Goal: Information Seeking & Learning: Learn about a topic

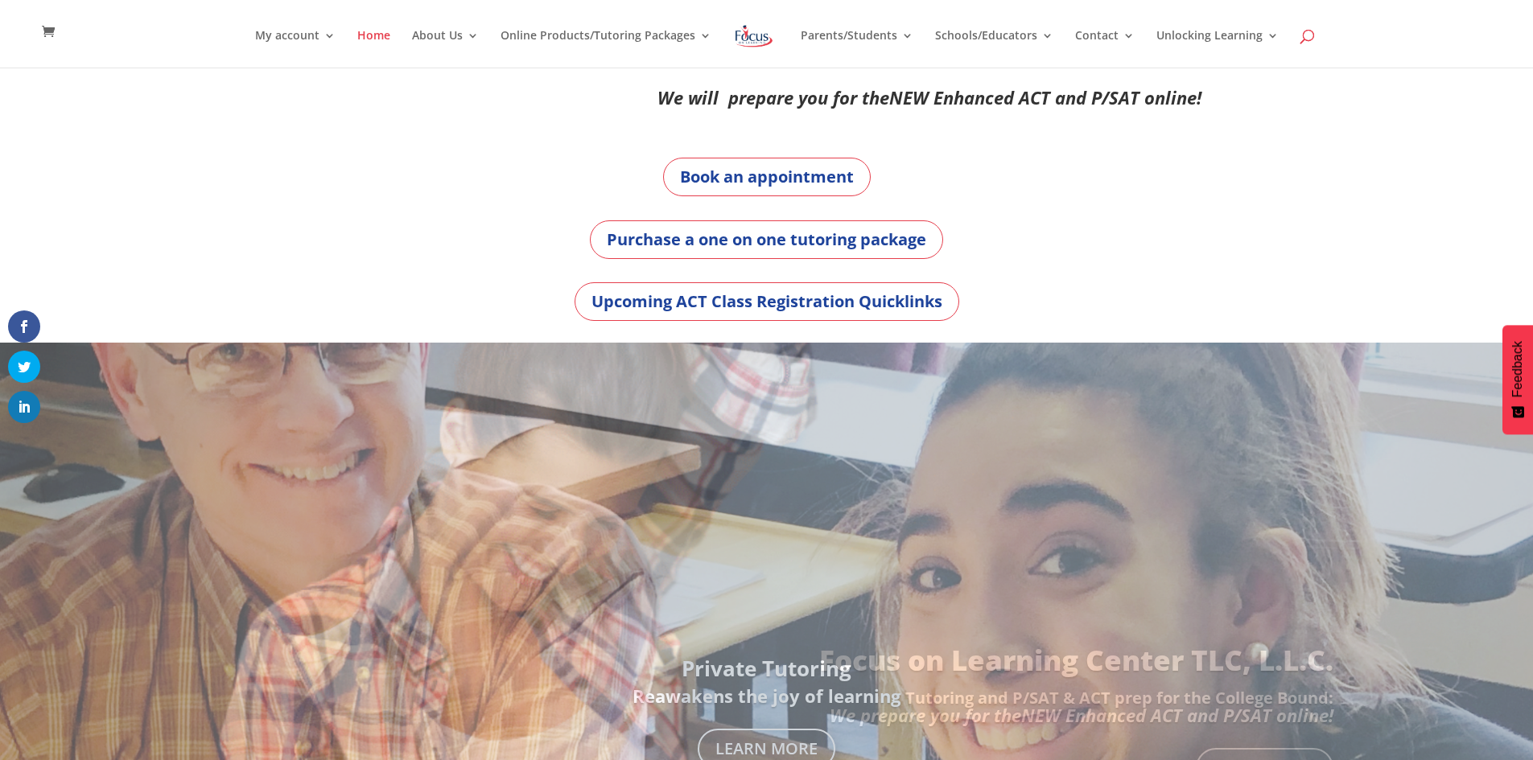
click at [1308, 39] on span at bounding box center [1308, 39] width 0 height 0
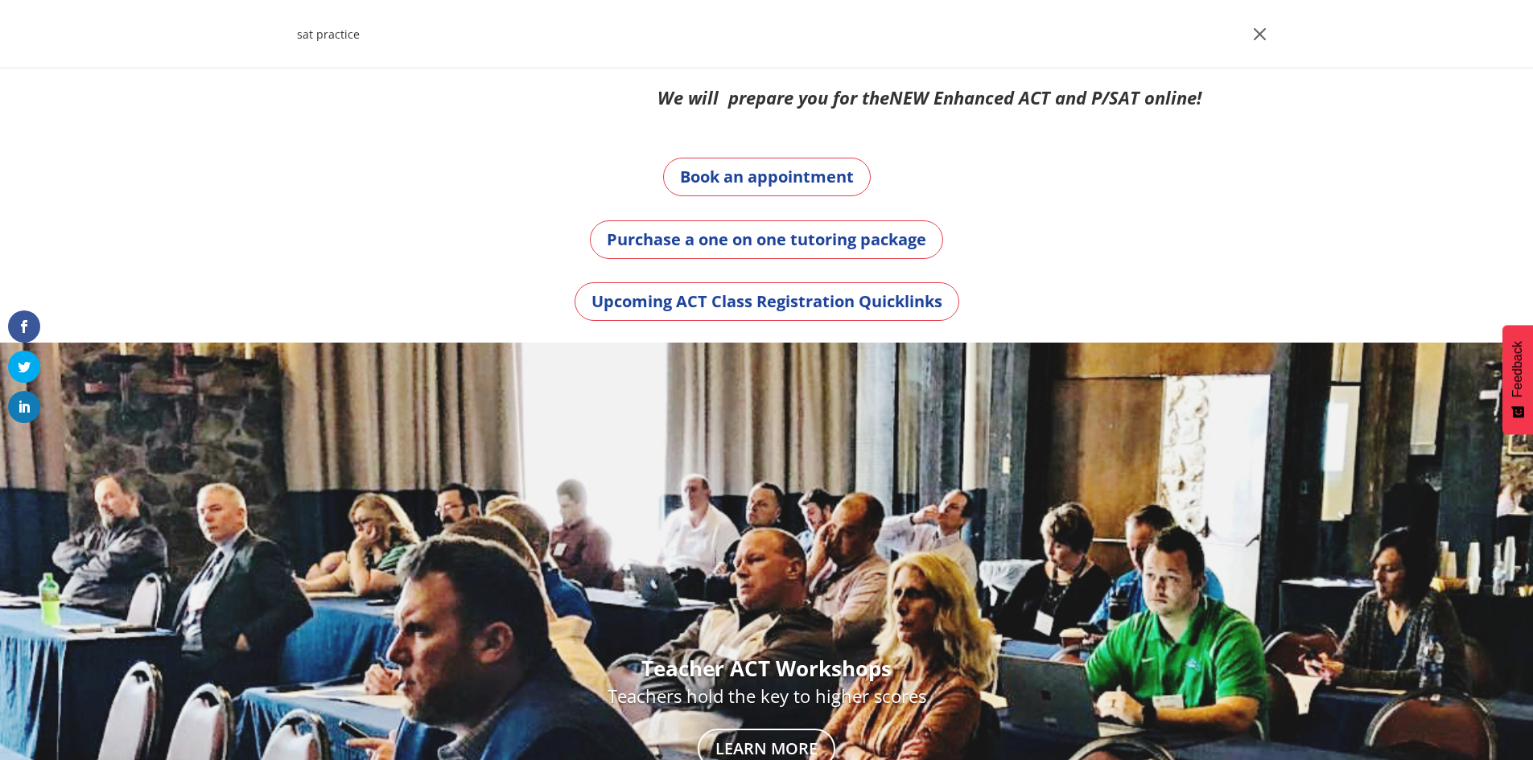
type input "sat practice"
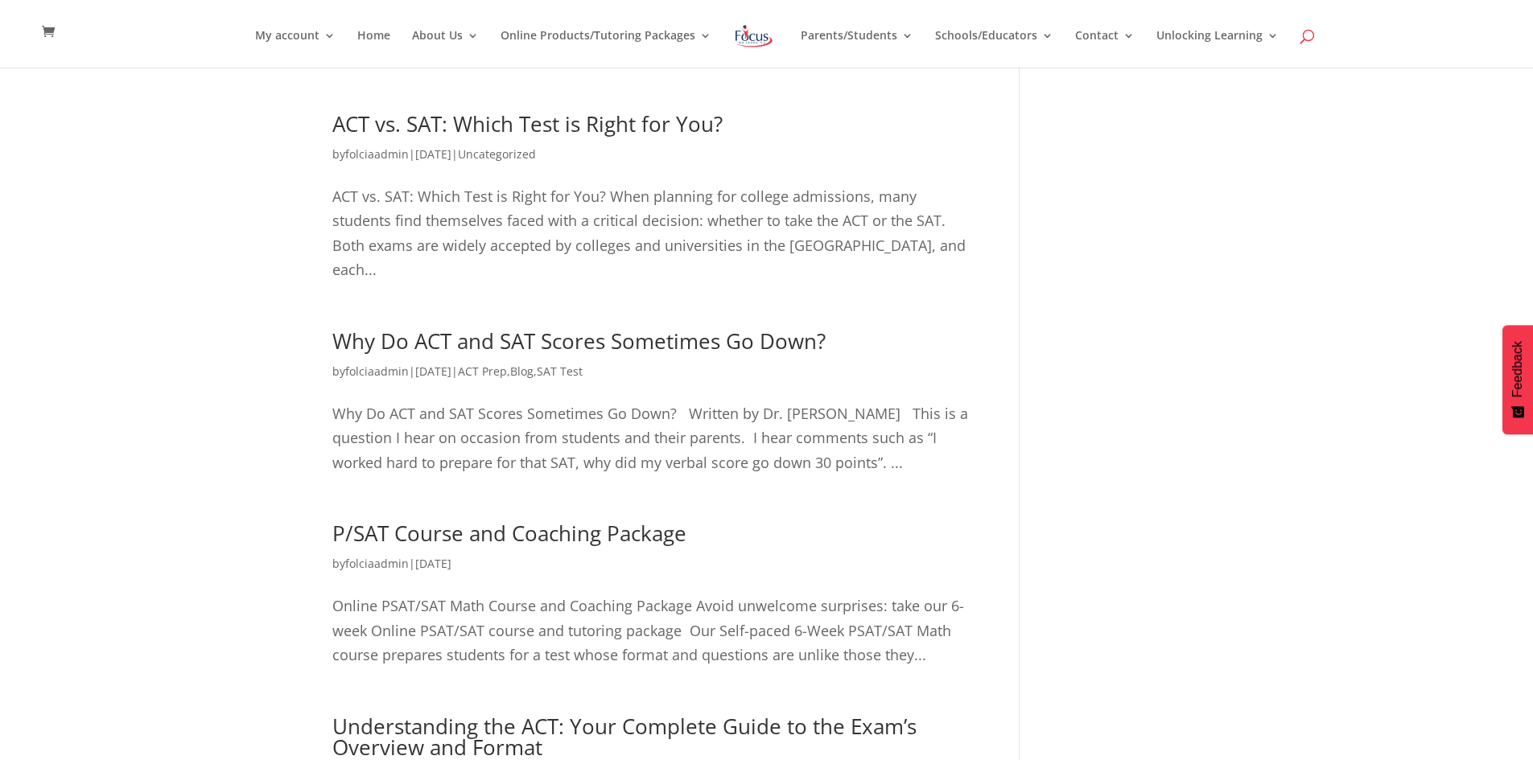
click at [1308, 39] on span at bounding box center [1308, 39] width 0 height 0
drag, startPoint x: 460, startPoint y: 36, endPoint x: 201, endPoint y: 26, distance: 259.3
click at [201, 26] on header "My account My account Account details My Courses Home About Us About FOL The FO…" at bounding box center [766, 34] width 1533 height 68
type input "2020"
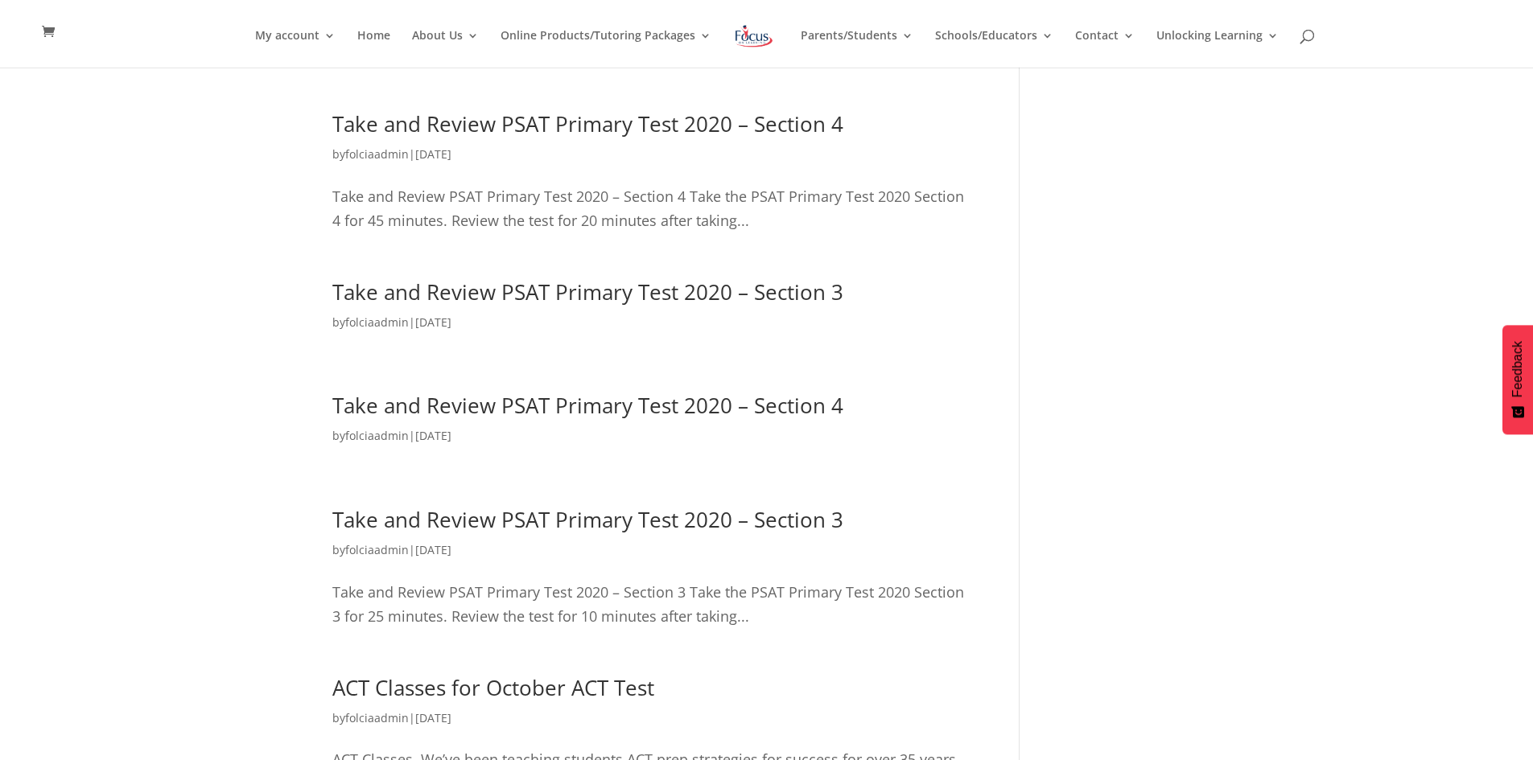
click at [531, 130] on link "Take and Review PSAT Primary Test 2020 – Section 4" at bounding box center [587, 123] width 511 height 29
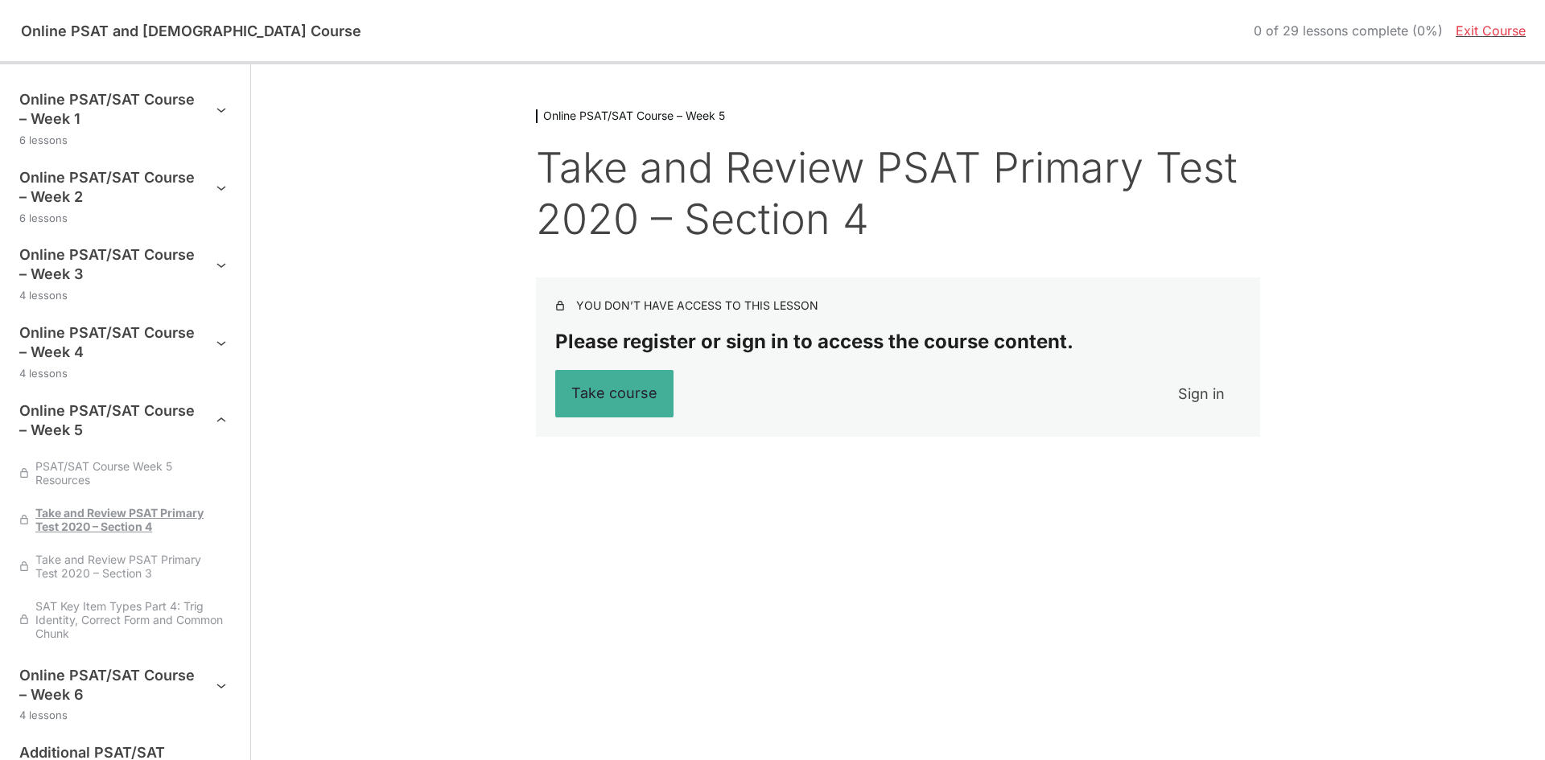
scroll to position [74, 0]
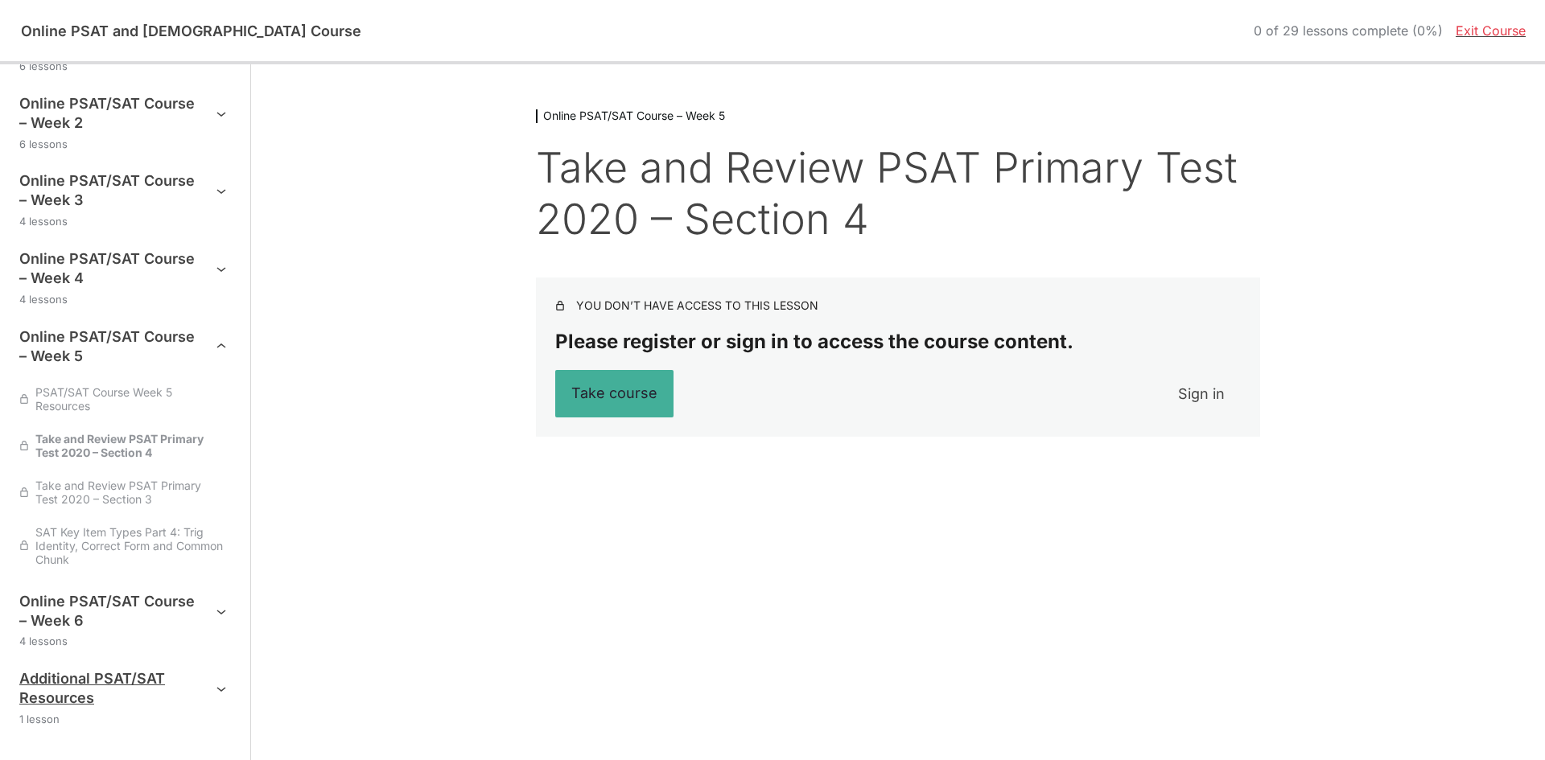
click at [93, 694] on h3 "Additional PSAT/SAT Resources" at bounding box center [107, 688] width 176 height 39
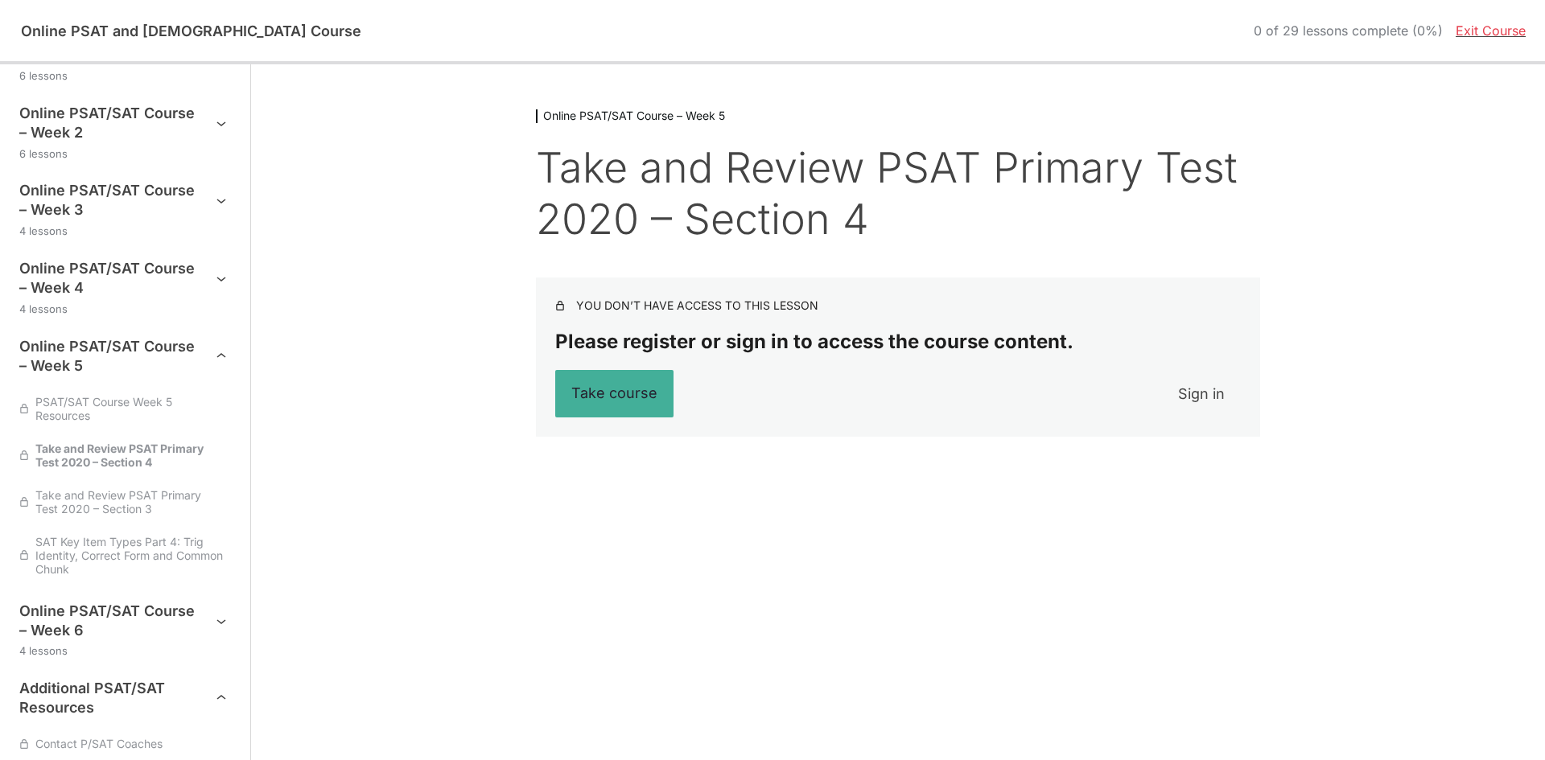
scroll to position [93, 0]
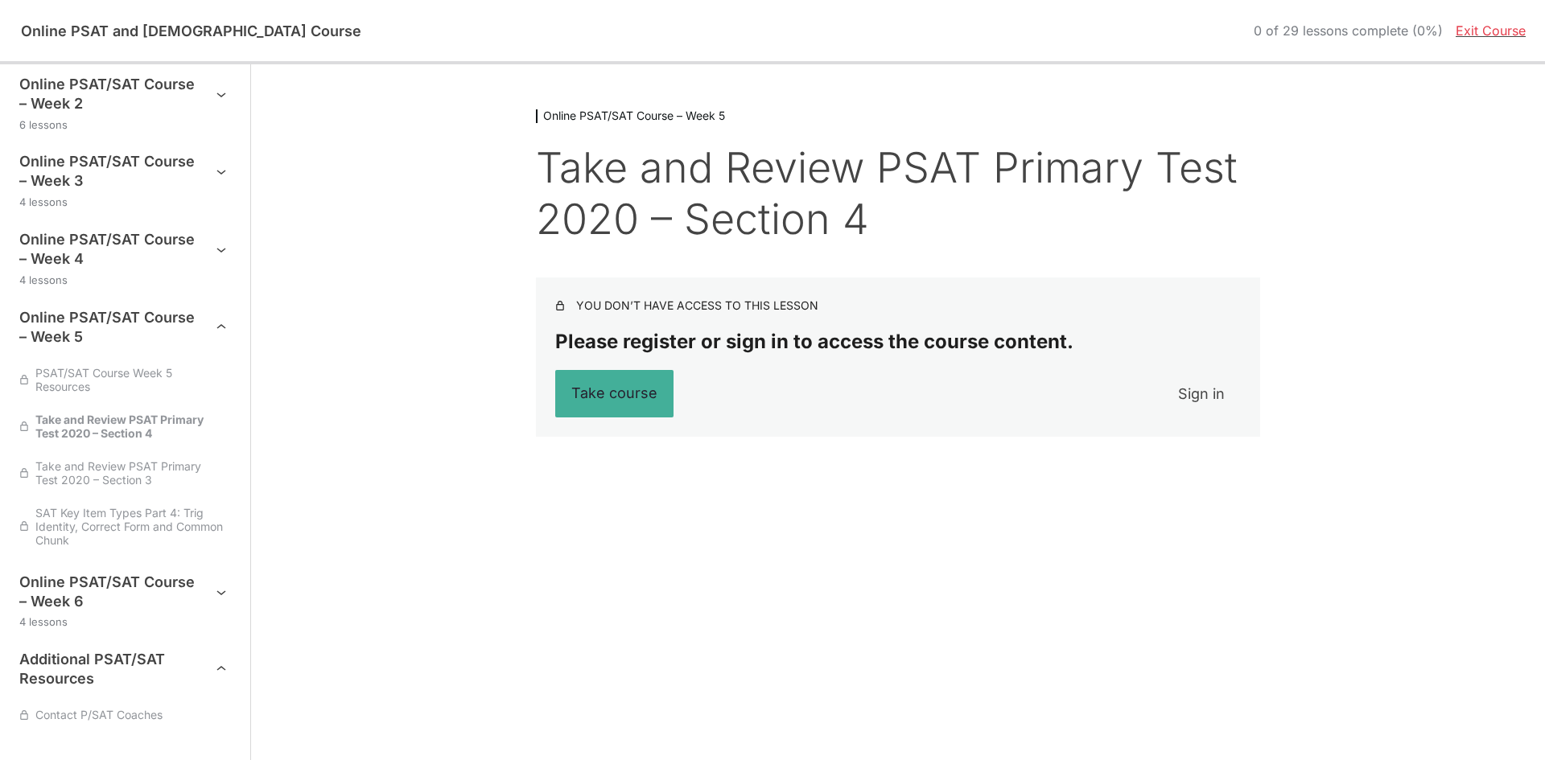
click at [1462, 23] on link "Exit Course" at bounding box center [1491, 31] width 70 height 16
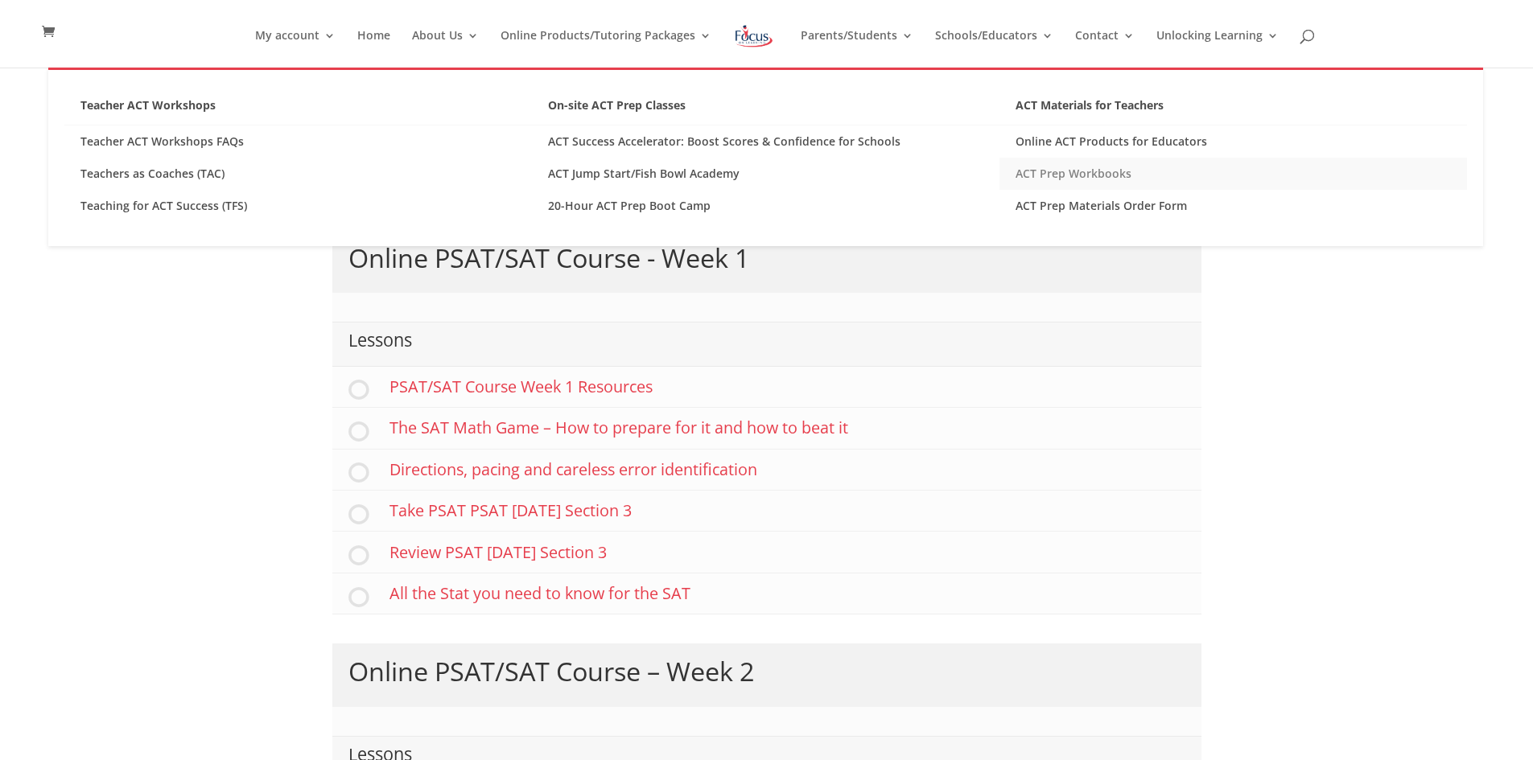
click at [1085, 176] on link "ACT Prep Workbooks" at bounding box center [1233, 174] width 468 height 32
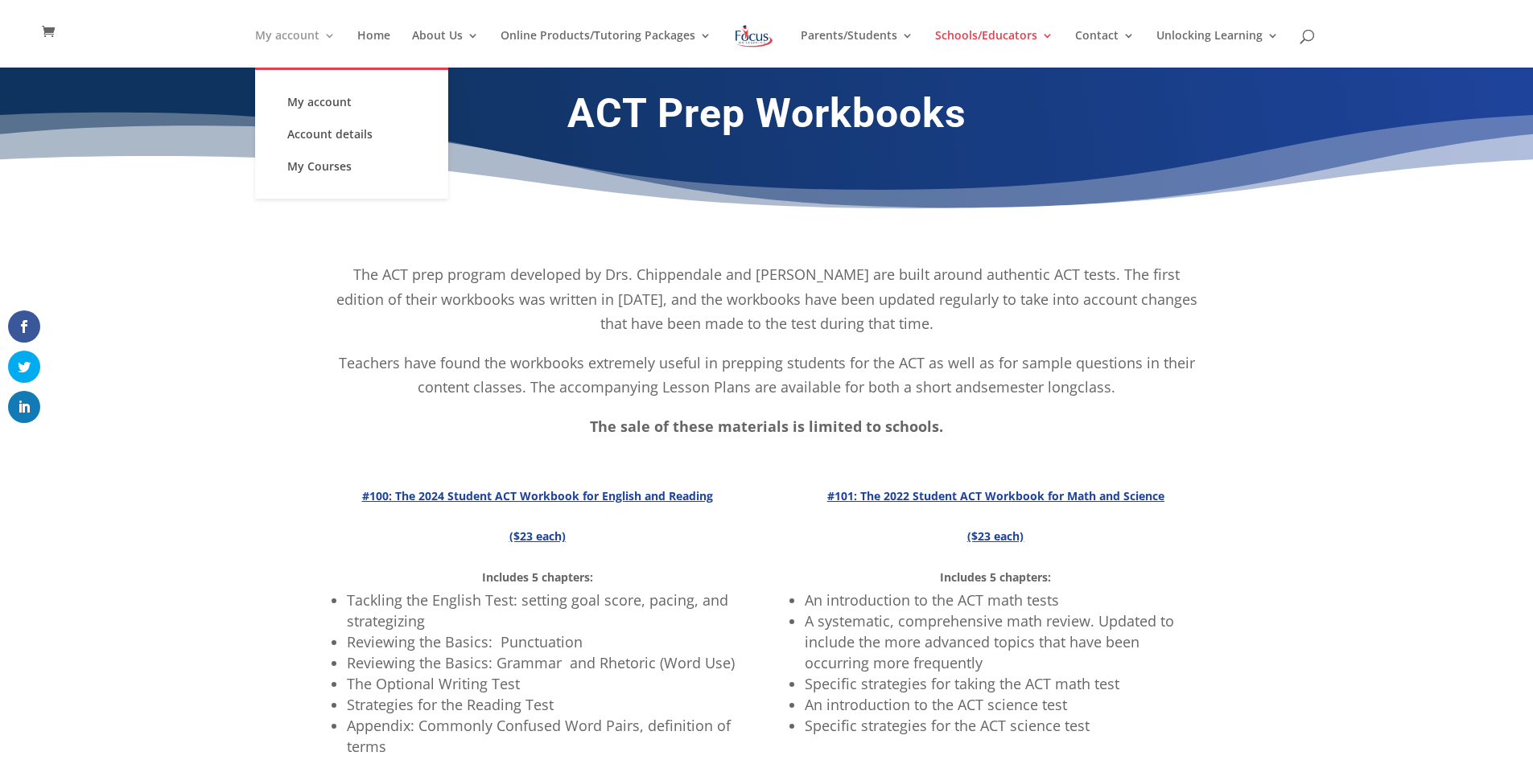
click at [286, 39] on link "My account" at bounding box center [295, 49] width 80 height 38
click at [311, 108] on link "My account" at bounding box center [351, 102] width 161 height 32
